Goal: Information Seeking & Learning: Learn about a topic

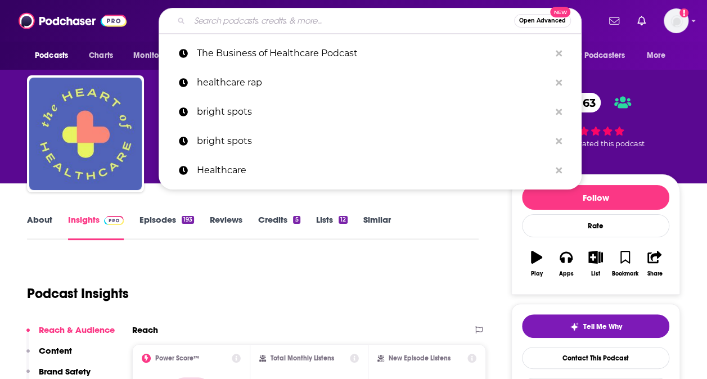
click at [241, 28] on input "Search podcasts, credits, & more..." at bounding box center [351, 21] width 324 height 18
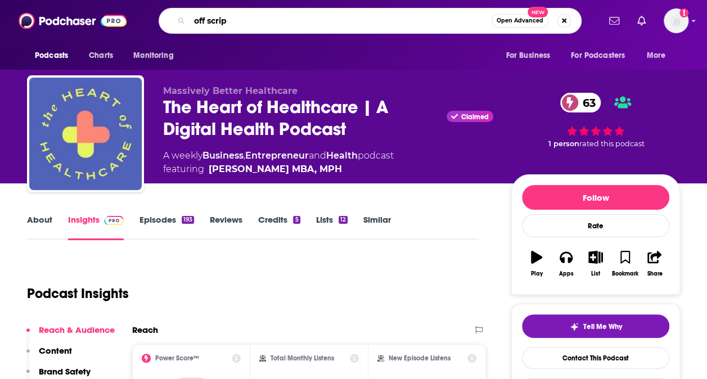
type input "off script"
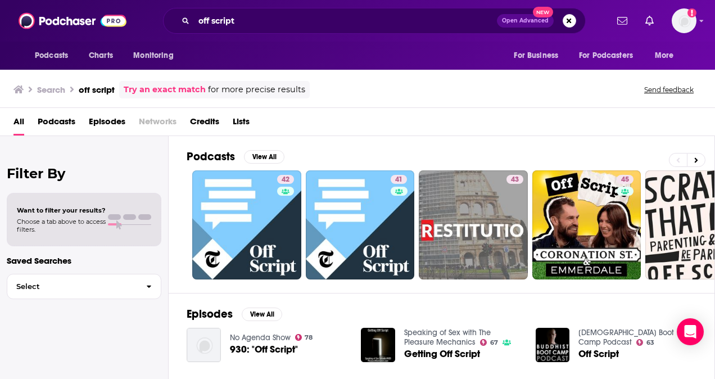
click at [65, 118] on span "Podcasts" at bounding box center [57, 123] width 38 height 23
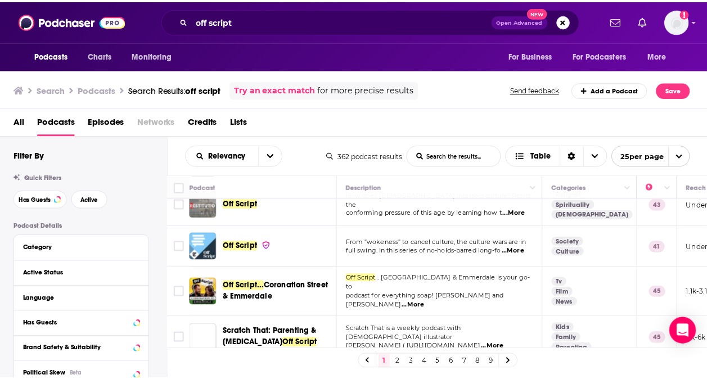
scroll to position [112, 0]
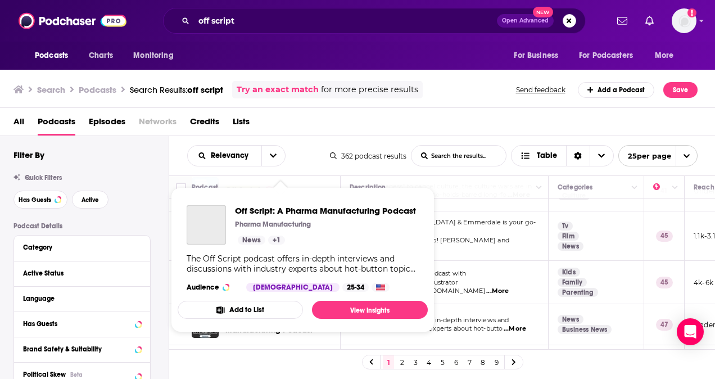
click at [264, 323] on span "Off Script: A Pharma Manufacturing Podcast Pharma Manufacturing News + 1 The Of…" at bounding box center [303, 259] width 250 height 145
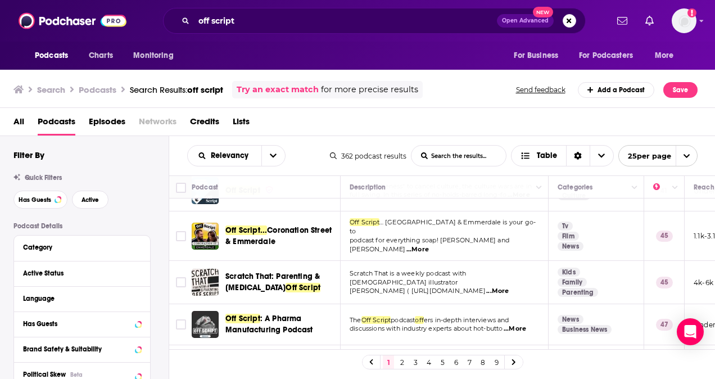
click at [396, 119] on div "All Podcasts Episodes Networks Credits Lists" at bounding box center [359, 123] width 693 height 23
click at [203, 318] on img "Off Script: A Pharma Manufacturing Podcast" at bounding box center [205, 324] width 27 height 27
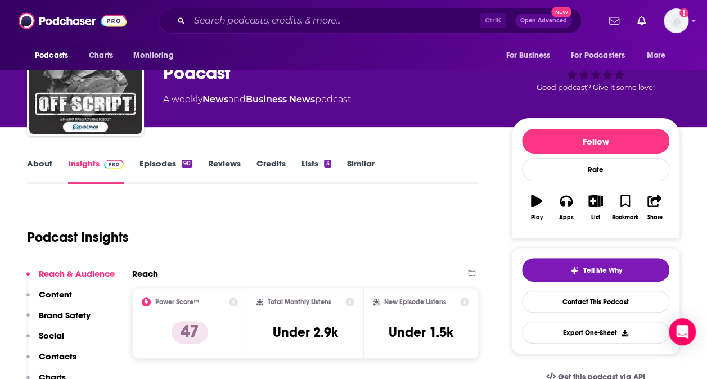
scroll to position [112, 0]
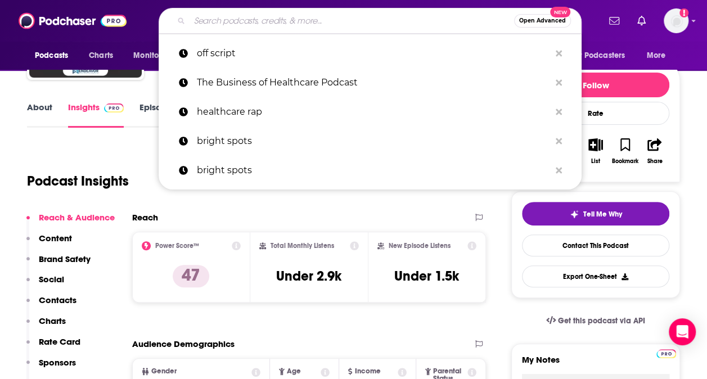
click at [227, 13] on input "Search podcasts, credits, & more..." at bounding box center [351, 21] width 324 height 18
paste input "Pharmaceutical Executive"
type input "Pharmaceutical Executive"
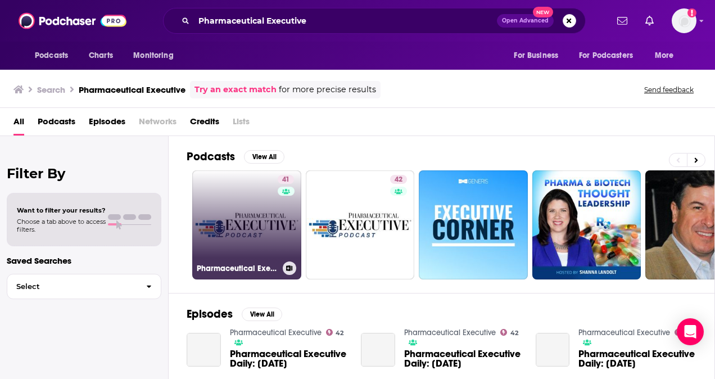
click at [236, 218] on link "41 Pharmaceutical Executive" at bounding box center [246, 224] width 109 height 109
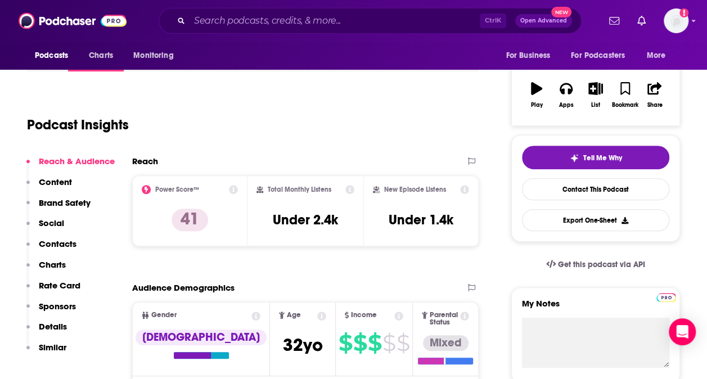
scroll to position [225, 0]
